Goal: Task Accomplishment & Management: Use online tool/utility

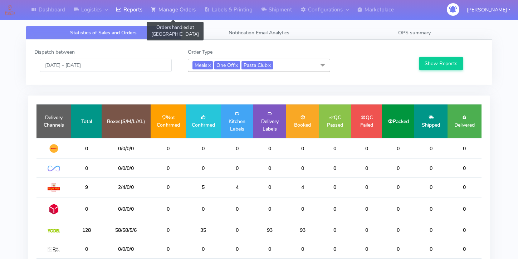
click at [163, 8] on link "Manage Orders" at bounding box center [173, 10] width 53 height 20
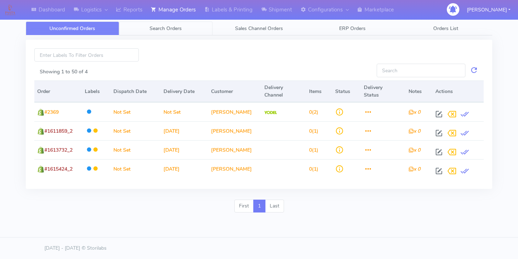
click at [147, 26] on link "Search Orders" at bounding box center [165, 28] width 93 height 14
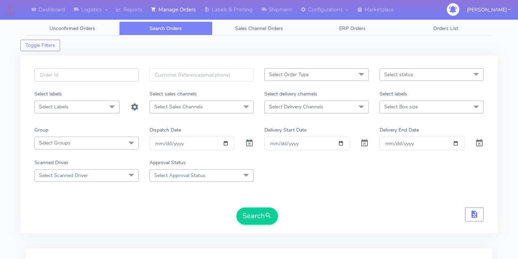
click at [125, 74] on input "text" at bounding box center [86, 74] width 104 height 13
paste input "#1617042"
type input "#1617042"
click at [245, 144] on span at bounding box center [249, 144] width 9 height 7
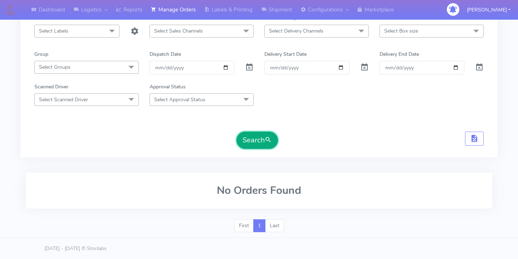
click at [268, 133] on button "Search" at bounding box center [256, 140] width 41 height 17
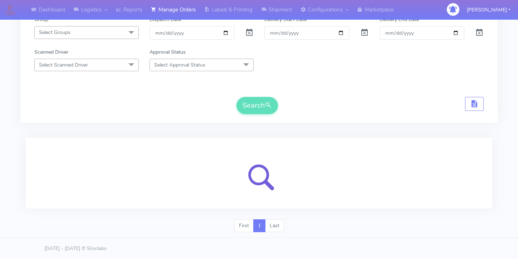
scroll to position [76, 0]
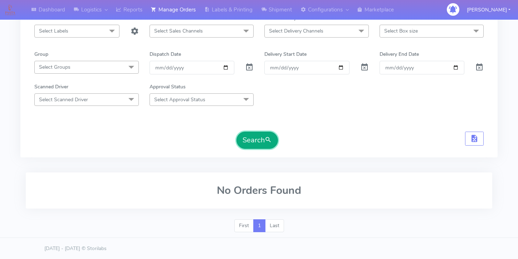
click at [249, 142] on button "Search" at bounding box center [256, 140] width 41 height 17
click at [242, 135] on button "Search" at bounding box center [256, 140] width 41 height 17
click at [257, 135] on button "Search" at bounding box center [256, 140] width 41 height 17
click at [259, 145] on button "Search" at bounding box center [256, 140] width 41 height 17
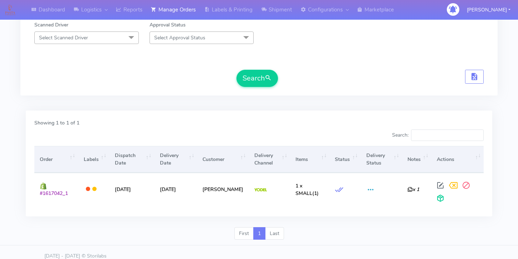
scroll to position [144, 0]
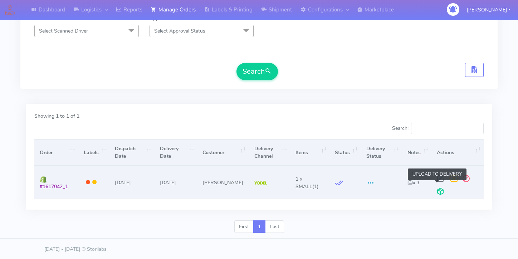
click at [434, 191] on span at bounding box center [440, 192] width 13 height 7
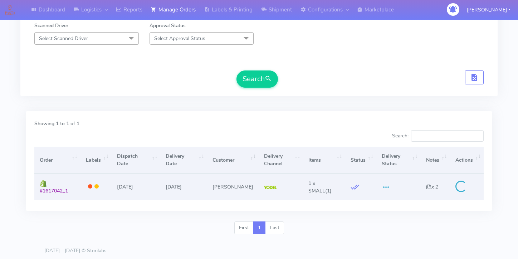
scroll to position [140, 0]
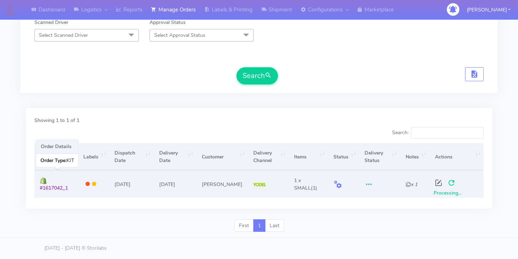
drag, startPoint x: 70, startPoint y: 187, endPoint x: 38, endPoint y: 186, distance: 31.5
click at [38, 186] on td "#1617042_1" at bounding box center [56, 183] width 44 height 27
copy span "#1617042_1"
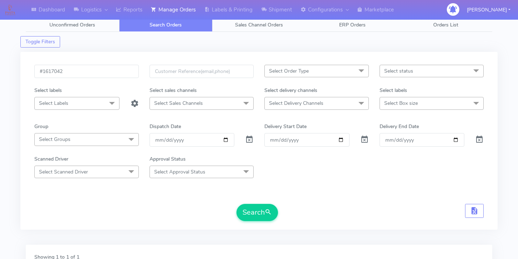
scroll to position [0, 0]
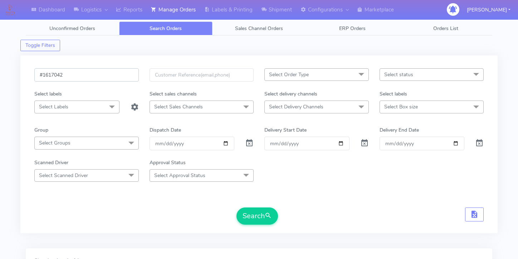
click at [119, 74] on input "#1617042" at bounding box center [86, 74] width 104 height 13
paste input "_1"
type input "#1617042_1"
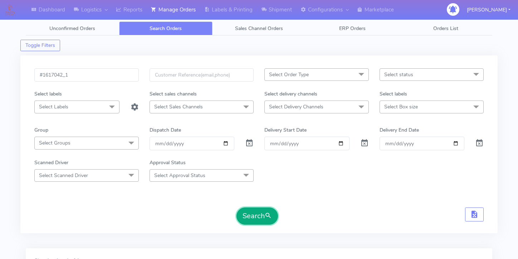
click at [260, 214] on button "Search" at bounding box center [256, 215] width 41 height 17
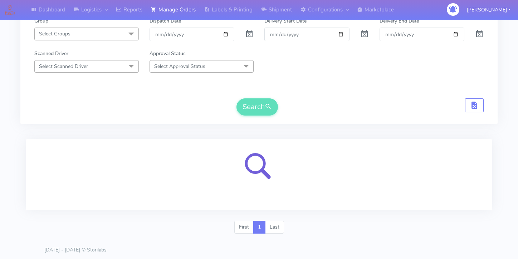
scroll to position [110, 0]
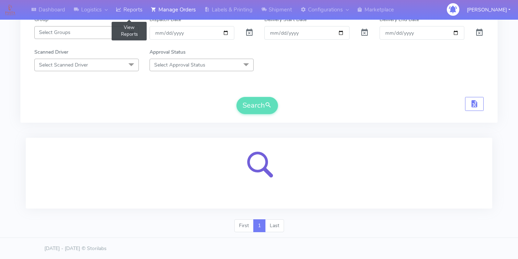
click at [132, 9] on link "Reports" at bounding box center [129, 10] width 35 height 20
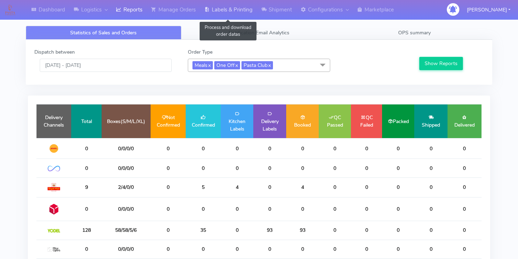
click at [210, 14] on link "Labels & Printing" at bounding box center [228, 10] width 57 height 20
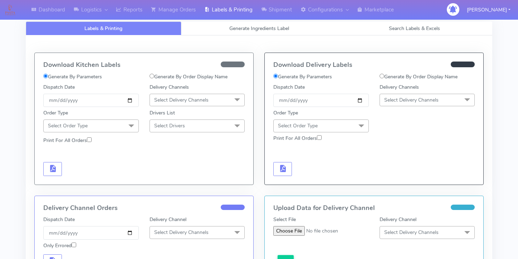
click at [382, 75] on input "Generate By Order Display Name" at bounding box center [381, 76] width 5 height 5
radio input "true"
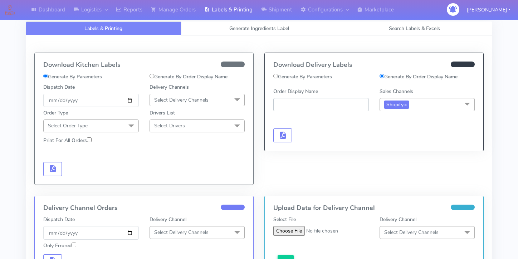
click at [326, 107] on input "Order Display Name" at bounding box center [320, 104] width 95 height 13
paste input "#1617042_1"
type input "#1617042_1"
click at [284, 136] on span "button" at bounding box center [282, 136] width 9 height 7
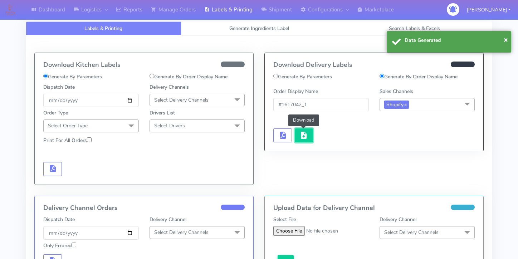
click at [305, 136] on span "button" at bounding box center [303, 136] width 9 height 7
